Goal: Complete application form

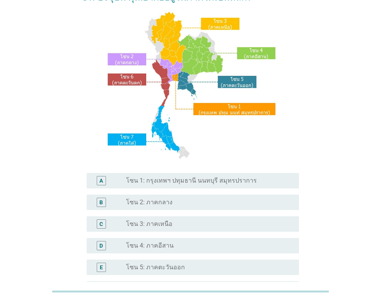
scroll to position [155, 0]
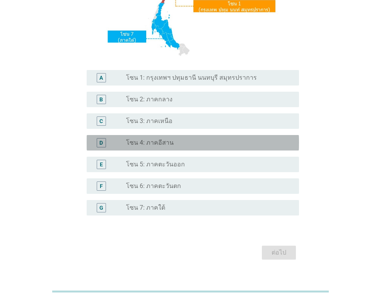
click at [155, 143] on label "โซน 4: ภาคอีสาน" at bounding box center [150, 143] width 48 height 8
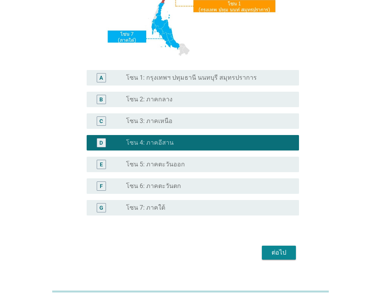
click at [287, 255] on div "ต่อไป" at bounding box center [279, 252] width 22 height 9
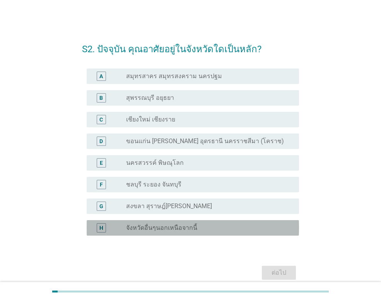
click at [166, 227] on label "จังหวัดอื่นๆนอกเหนือจากนี้" at bounding box center [161, 228] width 71 height 8
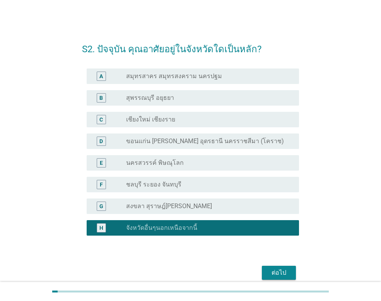
click at [285, 269] on div "ต่อไป" at bounding box center [279, 272] width 22 height 9
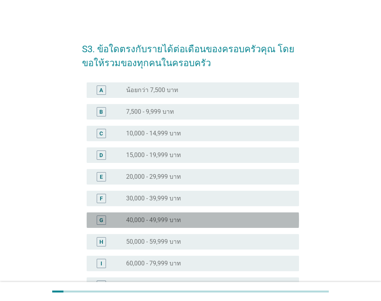
click at [161, 220] on label "40,000 - 49,999 บาท" at bounding box center [153, 220] width 55 height 8
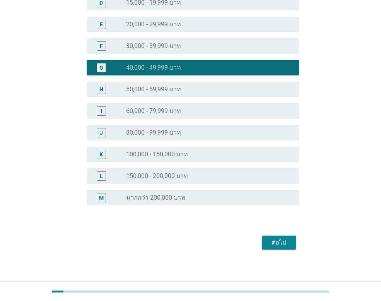
scroll to position [156, 0]
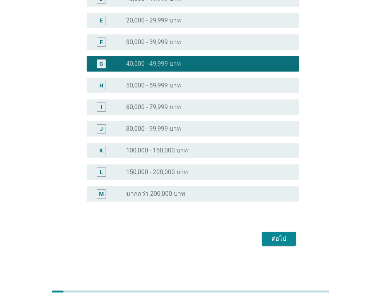
click at [287, 236] on div "ต่อไป" at bounding box center [279, 238] width 22 height 9
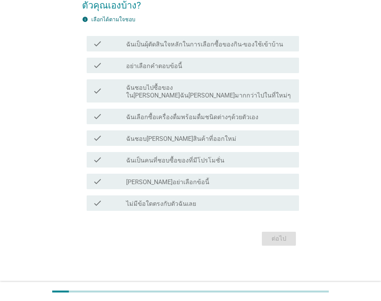
scroll to position [0, 0]
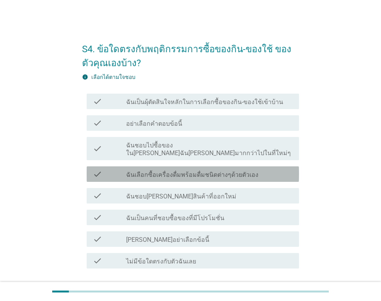
click at [242, 171] on label "ฉันเลือกซื้อเครื่องดื่มพร้อมดื่มชนิดต่างๆด้วยตัวเอง" at bounding box center [192, 175] width 132 height 8
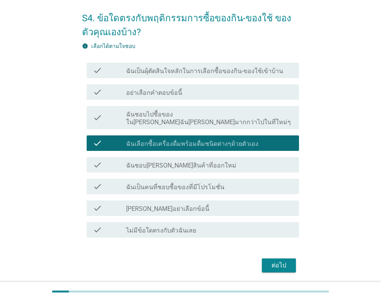
scroll to position [50, 0]
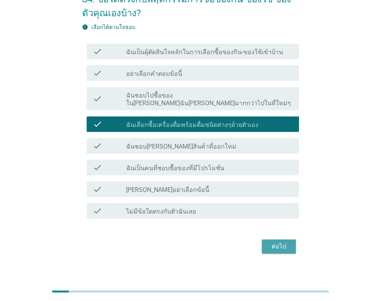
click at [281, 242] on div "ต่อไป" at bounding box center [279, 246] width 22 height 9
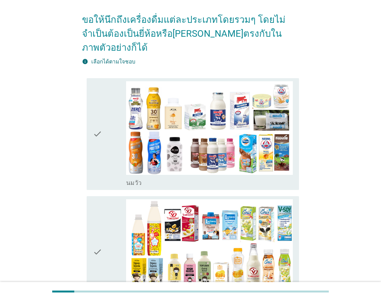
scroll to position [155, 0]
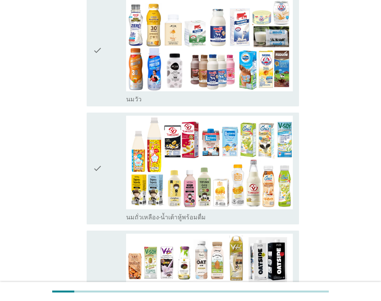
click at [105, 41] on div "check" at bounding box center [109, 50] width 33 height 105
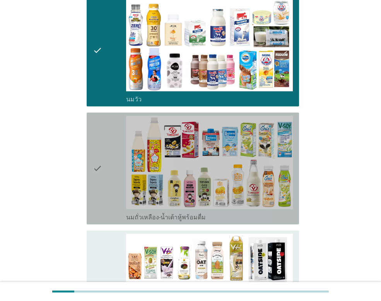
click at [111, 158] on div "check" at bounding box center [109, 168] width 33 height 105
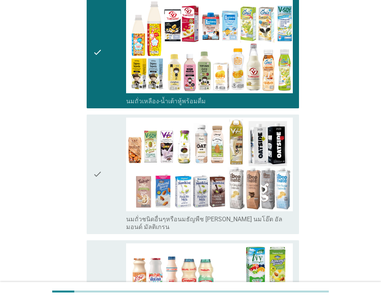
click at [102, 145] on icon "check" at bounding box center [97, 173] width 9 height 113
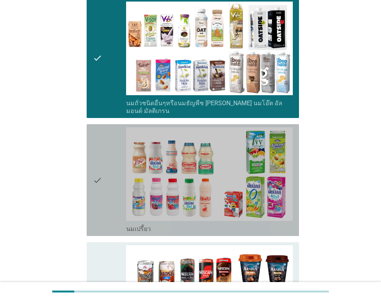
click at [102, 151] on icon "check" at bounding box center [97, 179] width 9 height 105
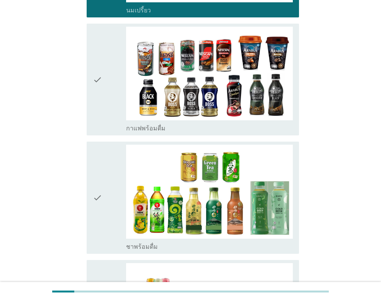
scroll to position [618, 0]
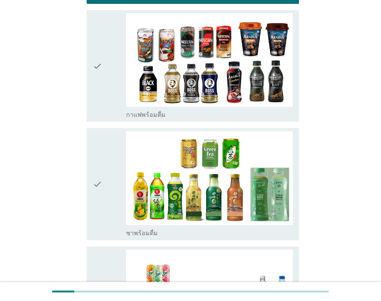
click at [102, 170] on div "check" at bounding box center [109, 183] width 33 height 105
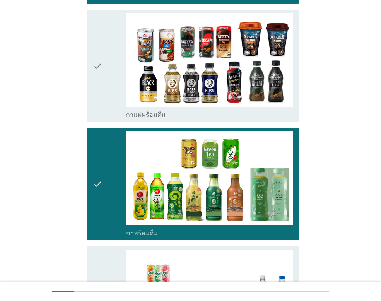
click at [114, 52] on div "check" at bounding box center [109, 65] width 33 height 105
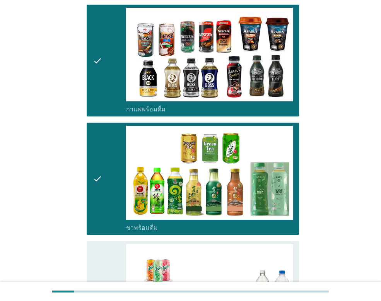
scroll to position [811, 0]
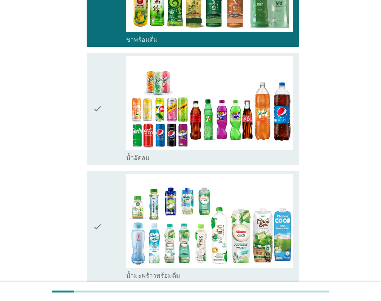
click at [99, 100] on icon "check" at bounding box center [97, 108] width 9 height 105
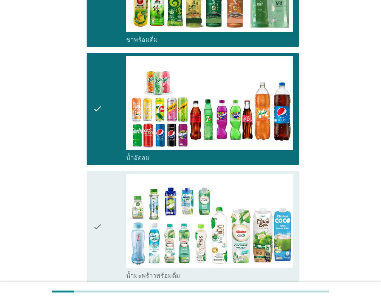
click at [86, 188] on div "check check_box_outline_blank น้ำมะพร้าวพร้อมดื่ม" at bounding box center [190, 227] width 217 height 118
click at [107, 190] on div "check" at bounding box center [109, 226] width 33 height 105
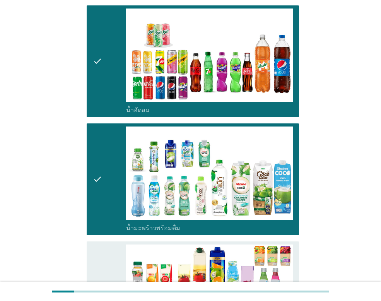
scroll to position [1005, 0]
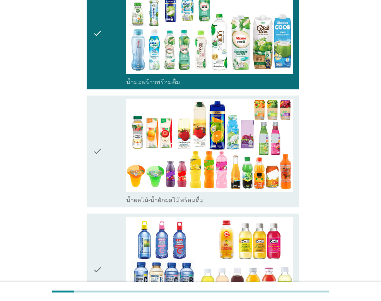
click at [112, 130] on div "check" at bounding box center [109, 151] width 33 height 105
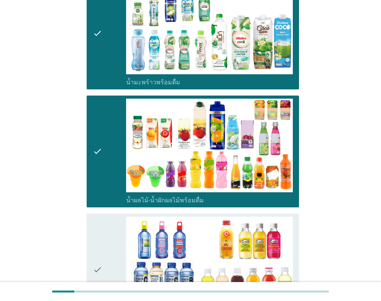
click at [106, 221] on div "check" at bounding box center [109, 268] width 33 height 105
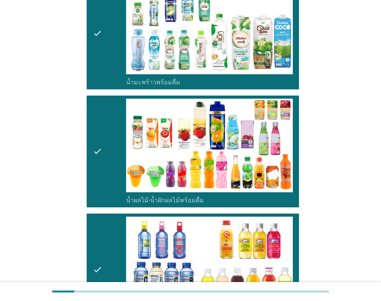
scroll to position [1198, 0]
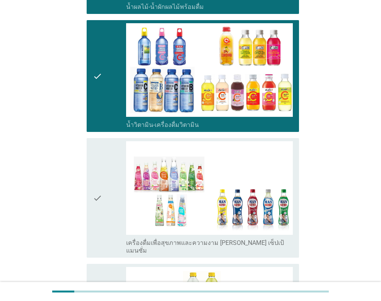
click at [105, 175] on div "check" at bounding box center [109, 197] width 33 height 113
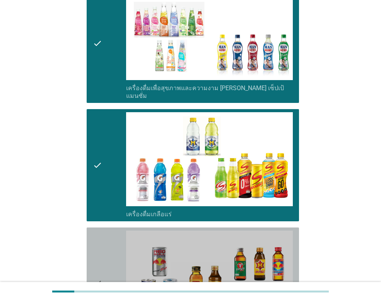
click at [104, 230] on div "check" at bounding box center [109, 282] width 33 height 105
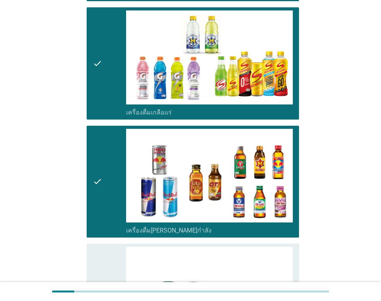
scroll to position [1591, 0]
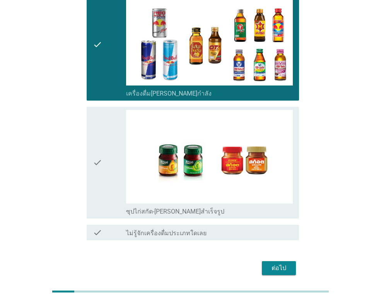
click at [116, 141] on div "check" at bounding box center [109, 162] width 33 height 105
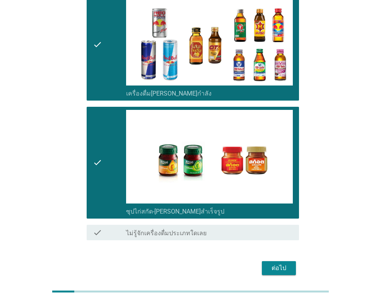
click at [276, 263] on div "ต่อไป" at bounding box center [279, 267] width 22 height 9
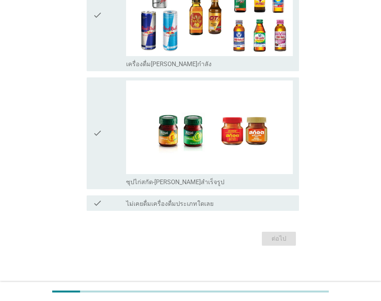
scroll to position [0, 0]
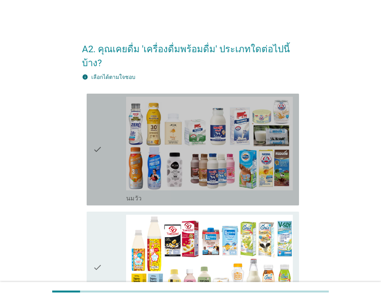
click at [108, 136] on div "check" at bounding box center [109, 149] width 33 height 105
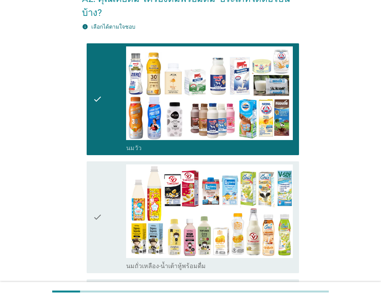
scroll to position [155, 0]
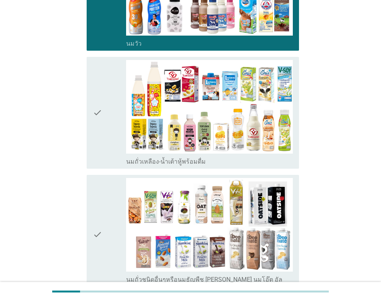
click at [107, 104] on div "check" at bounding box center [109, 112] width 33 height 105
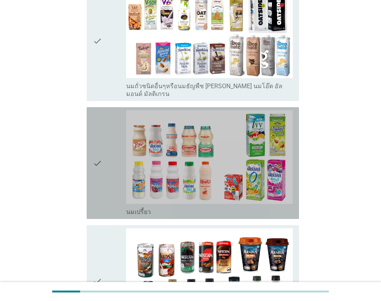
click at [103, 153] on div "check" at bounding box center [109, 162] width 33 height 105
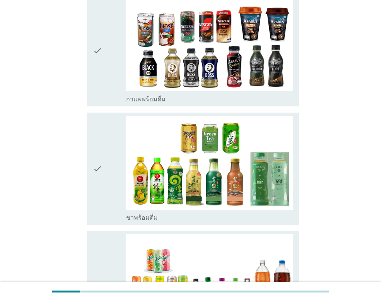
scroll to position [580, 0]
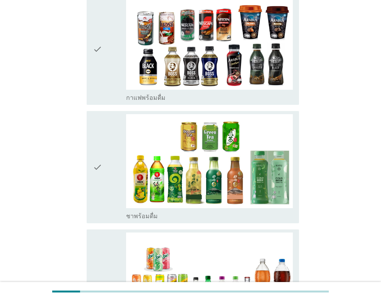
click at [104, 139] on div "check" at bounding box center [109, 166] width 33 height 105
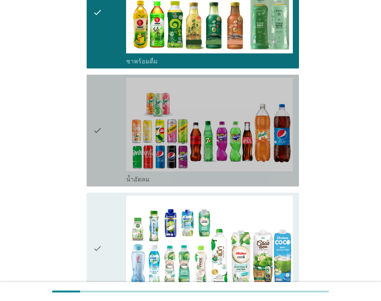
click at [104, 144] on div "check" at bounding box center [109, 130] width 33 height 105
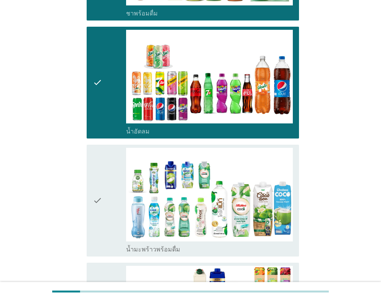
scroll to position [850, 0]
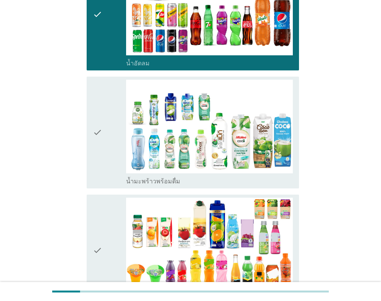
click at [112, 197] on div "check" at bounding box center [109, 249] width 33 height 105
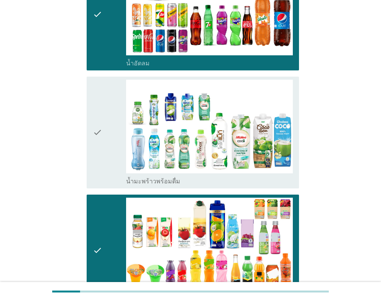
scroll to position [1082, 0]
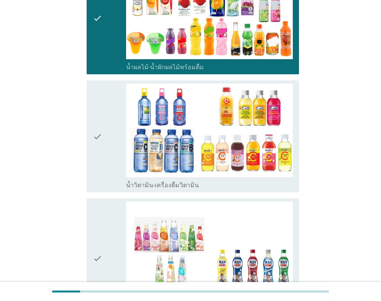
click at [106, 117] on div "check" at bounding box center [109, 135] width 33 height 105
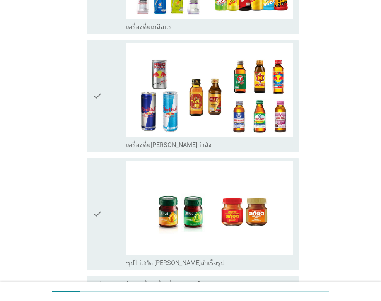
scroll to position [1535, 0]
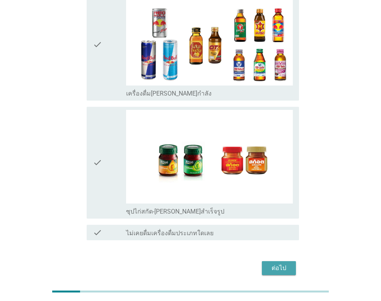
click at [282, 263] on div "ต่อไป" at bounding box center [279, 267] width 22 height 9
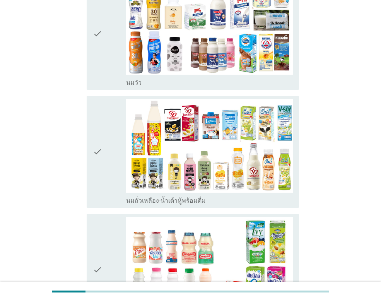
scroll to position [116, 0]
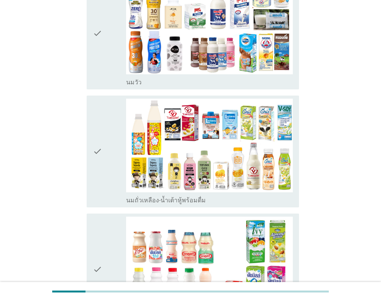
click at [100, 136] on icon "check" at bounding box center [97, 151] width 9 height 105
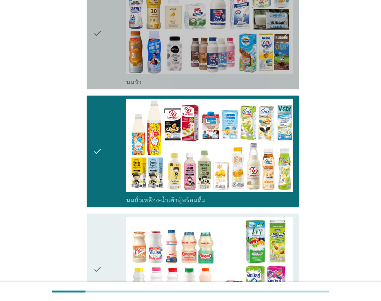
click at [107, 66] on div "check" at bounding box center [109, 33] width 33 height 105
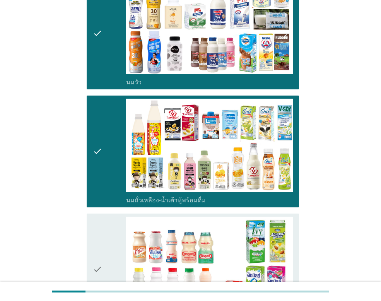
scroll to position [232, 0]
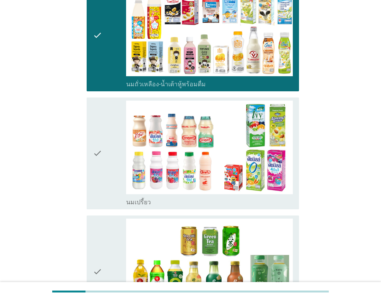
click at [97, 154] on icon "check" at bounding box center [97, 152] width 9 height 105
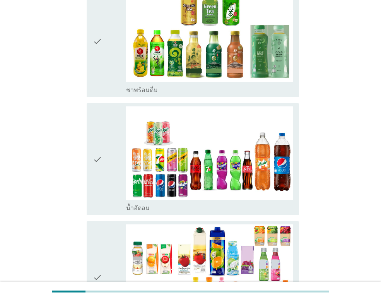
scroll to position [464, 0]
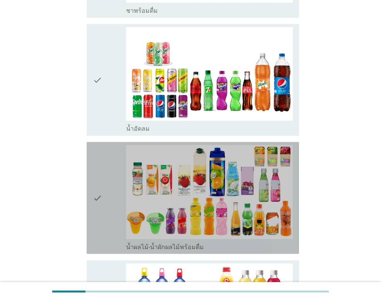
click at [116, 186] on div "check" at bounding box center [109, 197] width 33 height 105
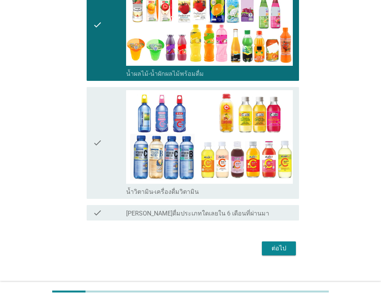
scroll to position [724, 0]
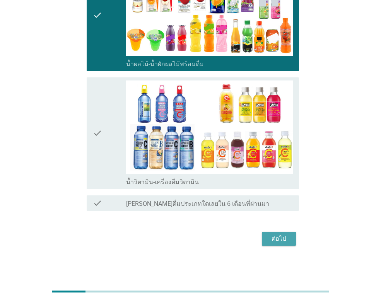
click at [282, 239] on div "ต่อไป" at bounding box center [279, 238] width 22 height 9
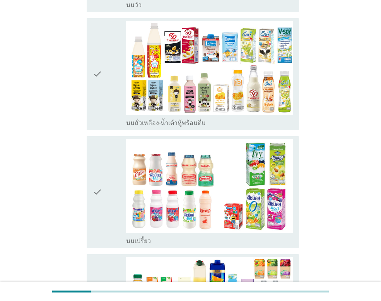
click at [106, 173] on div "check" at bounding box center [109, 191] width 33 height 105
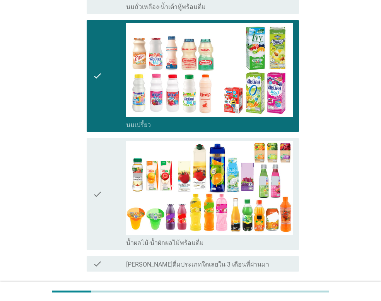
click at [106, 173] on div "check" at bounding box center [109, 193] width 33 height 105
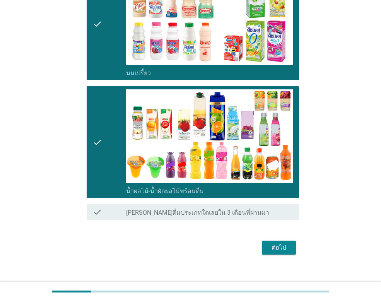
scroll to position [370, 0]
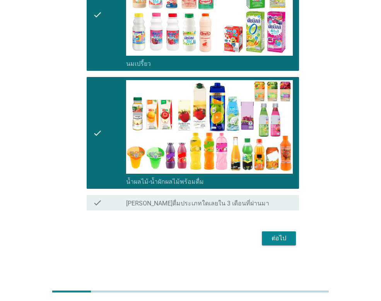
click at [279, 239] on div "ต่อไป" at bounding box center [279, 237] width 22 height 9
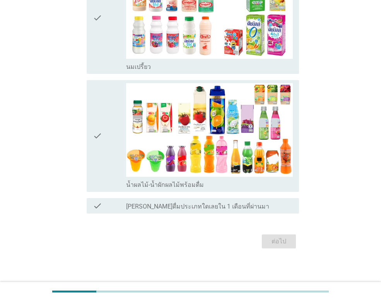
scroll to position [134, 0]
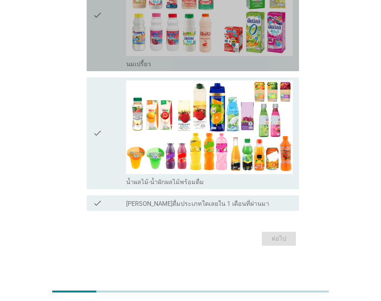
click at [104, 28] on div "check" at bounding box center [109, 15] width 33 height 105
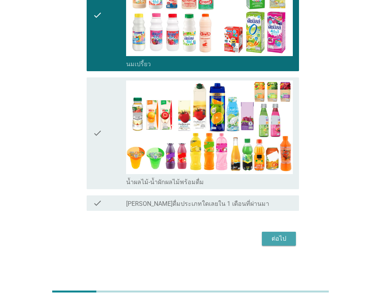
click at [278, 237] on div "ต่อไป" at bounding box center [279, 238] width 22 height 9
